Goal: Information Seeking & Learning: Learn about a topic

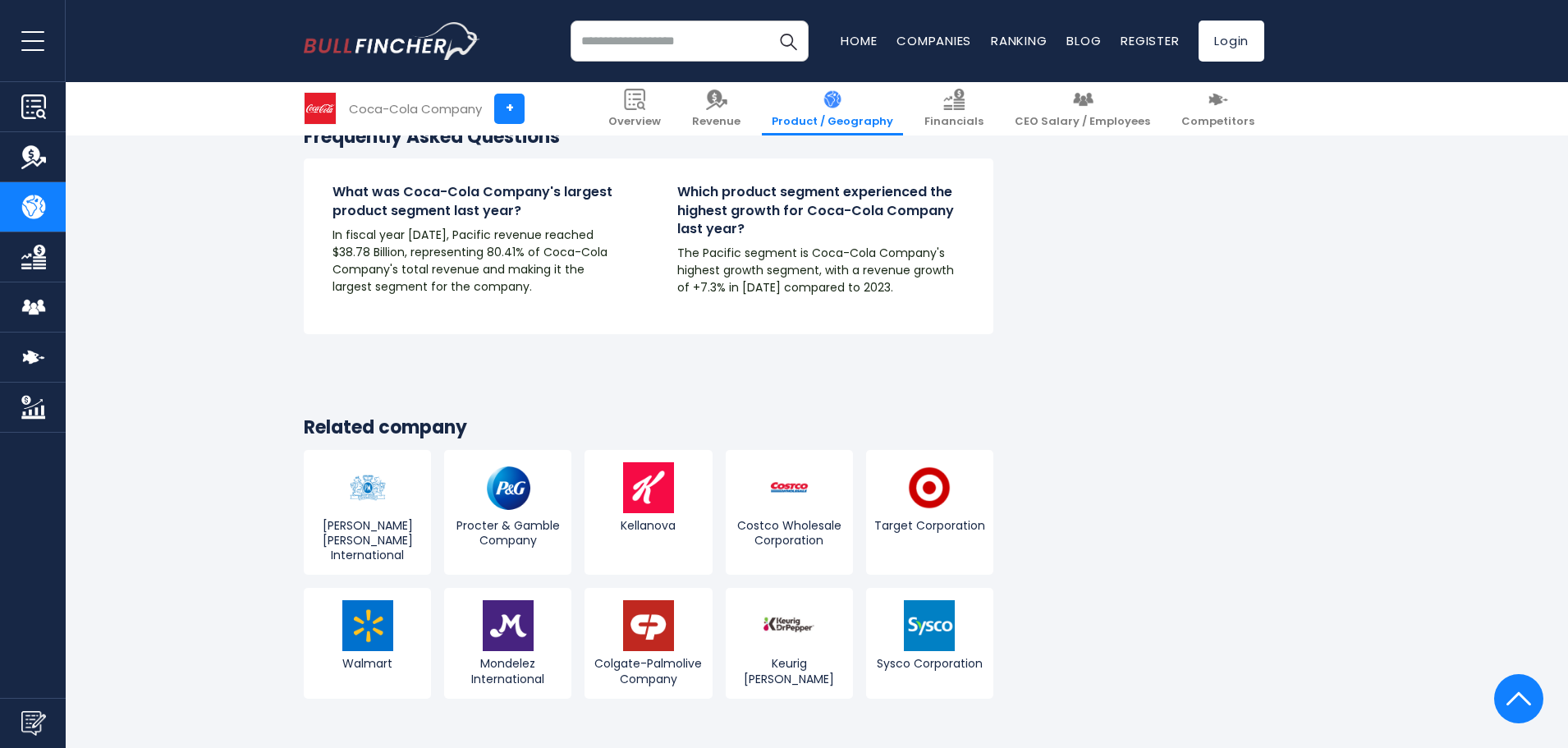
scroll to position [2956, 0]
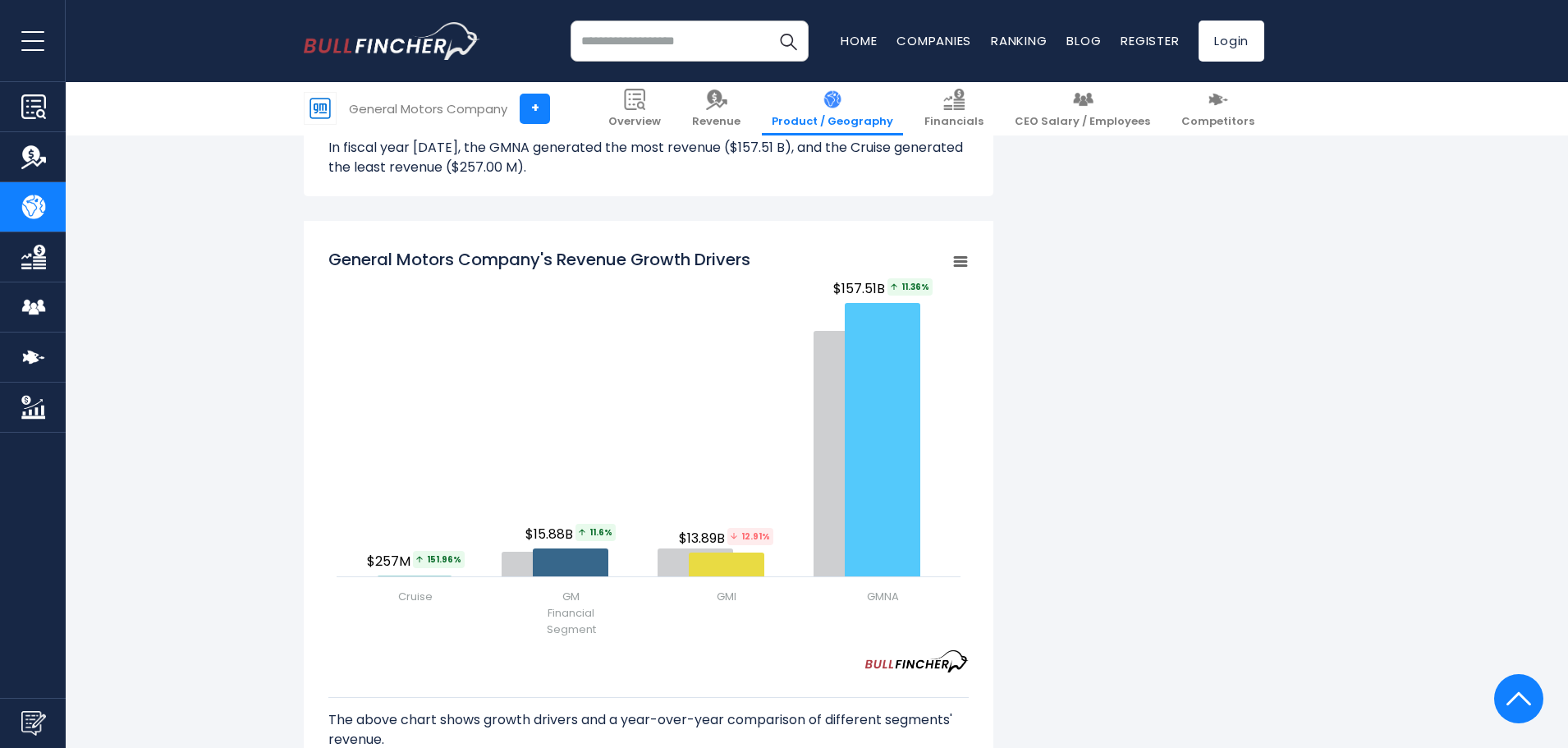
scroll to position [1888, 0]
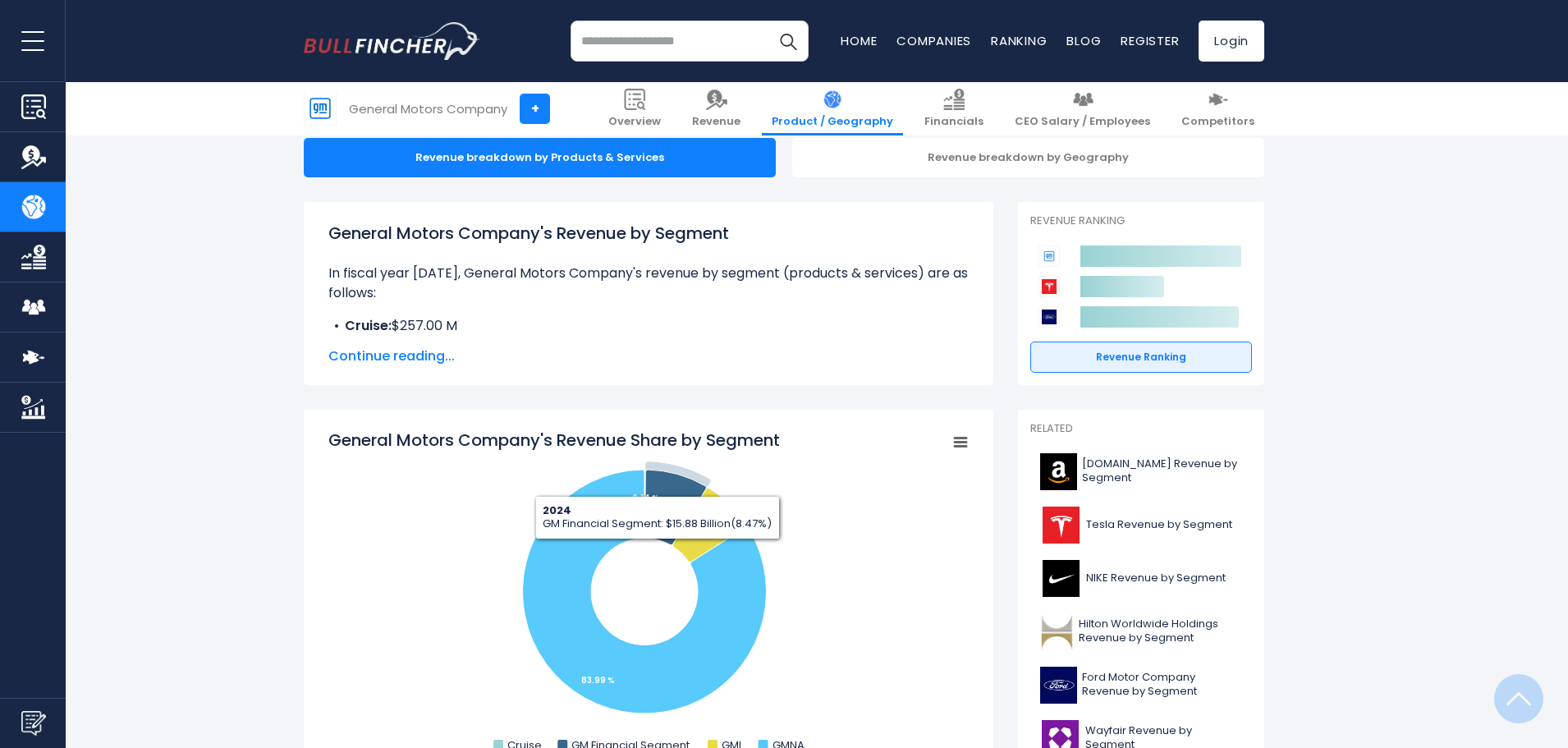
scroll to position [411, 0]
